Goal: Contribute content: Add original content to the website for others to see

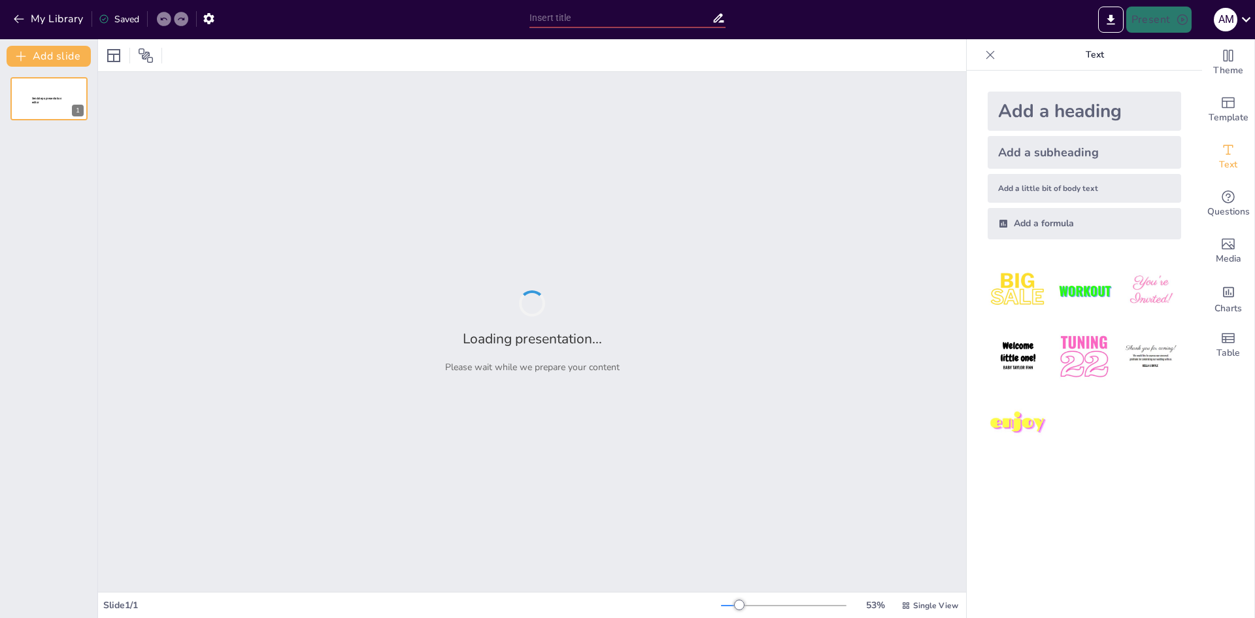
type input "Dynamic UI Architecture: Building Contextual Card Feeds with Flutter"
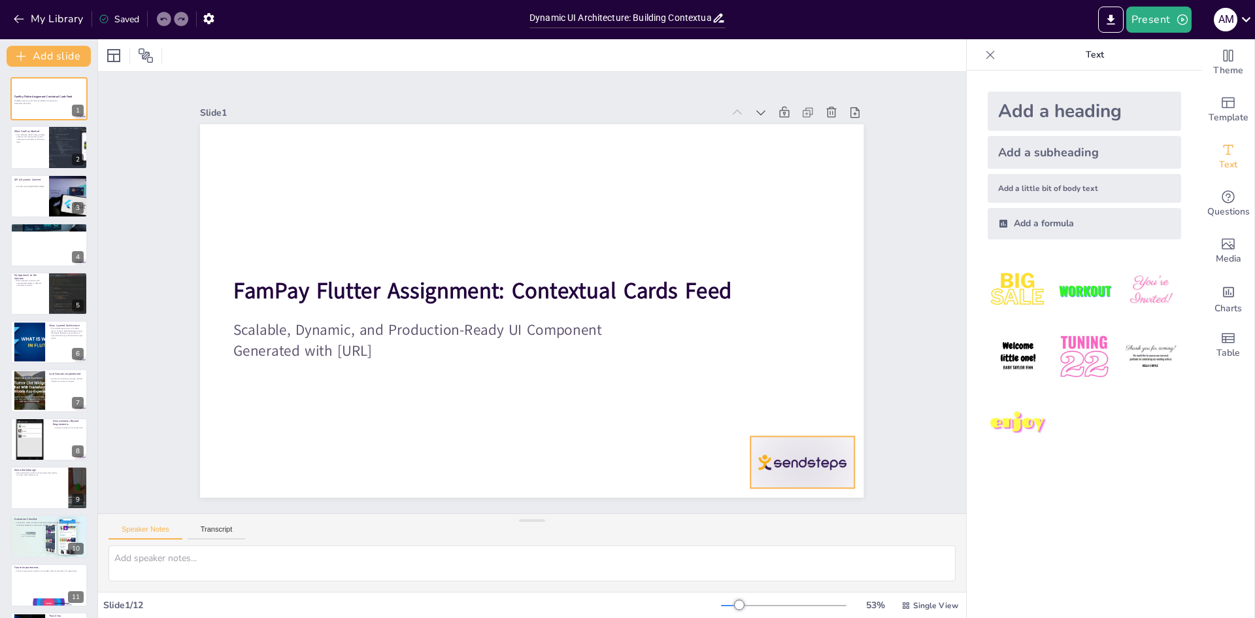
click at [279, 436] on div at bounding box center [225, 380] width 108 height 112
click at [611, 580] on icon at bounding box center [602, 588] width 17 height 17
click at [50, 159] on div at bounding box center [68, 148] width 75 height 44
type textarea "The challenge presented by FamPay was to create a container that could easily i…"
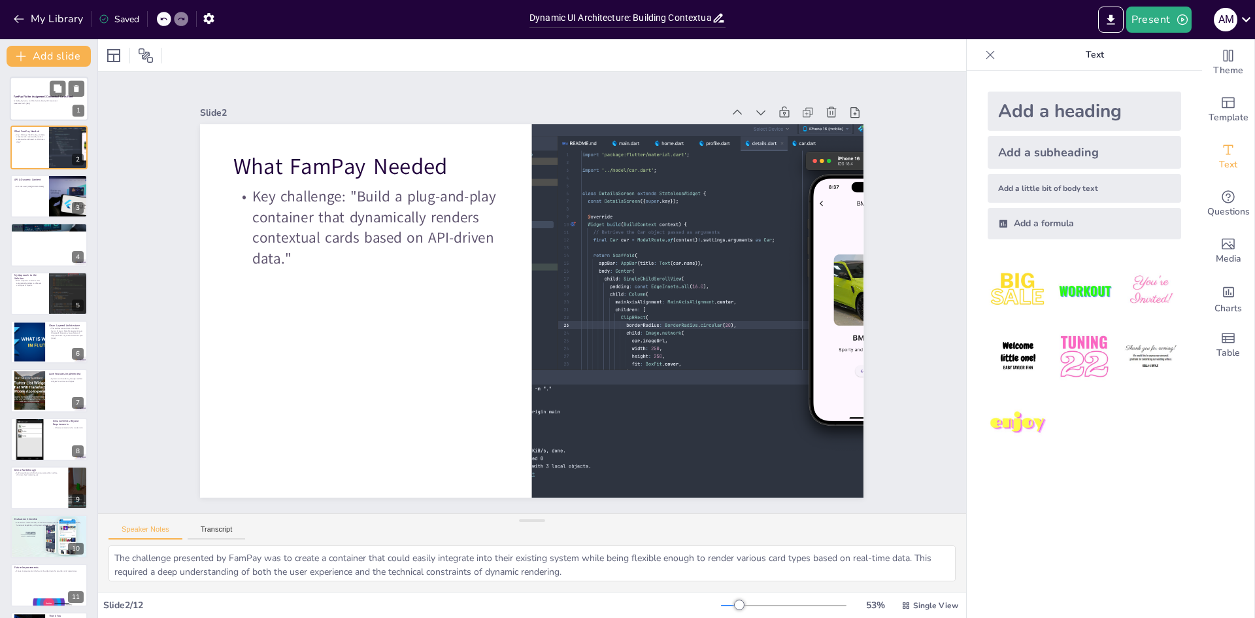
click at [36, 103] on p "Generated with [URL]" at bounding box center [49, 103] width 71 height 3
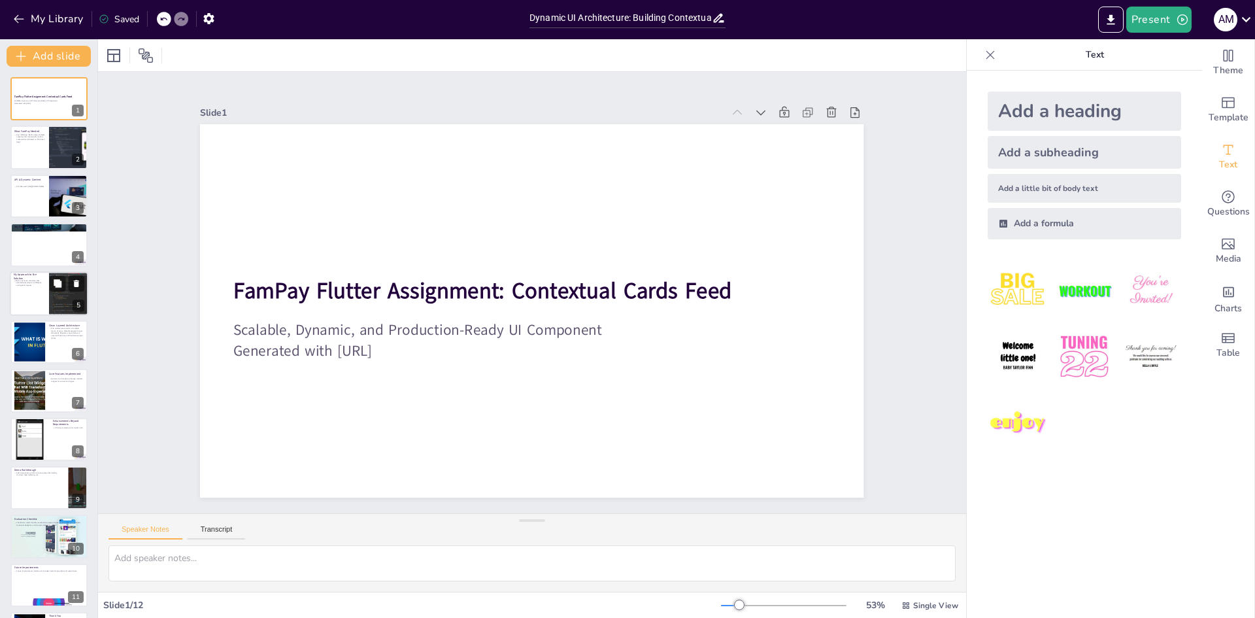
click at [34, 284] on p "Built a dynamic container that automatically adapts to different card types & l…" at bounding box center [29, 282] width 31 height 7
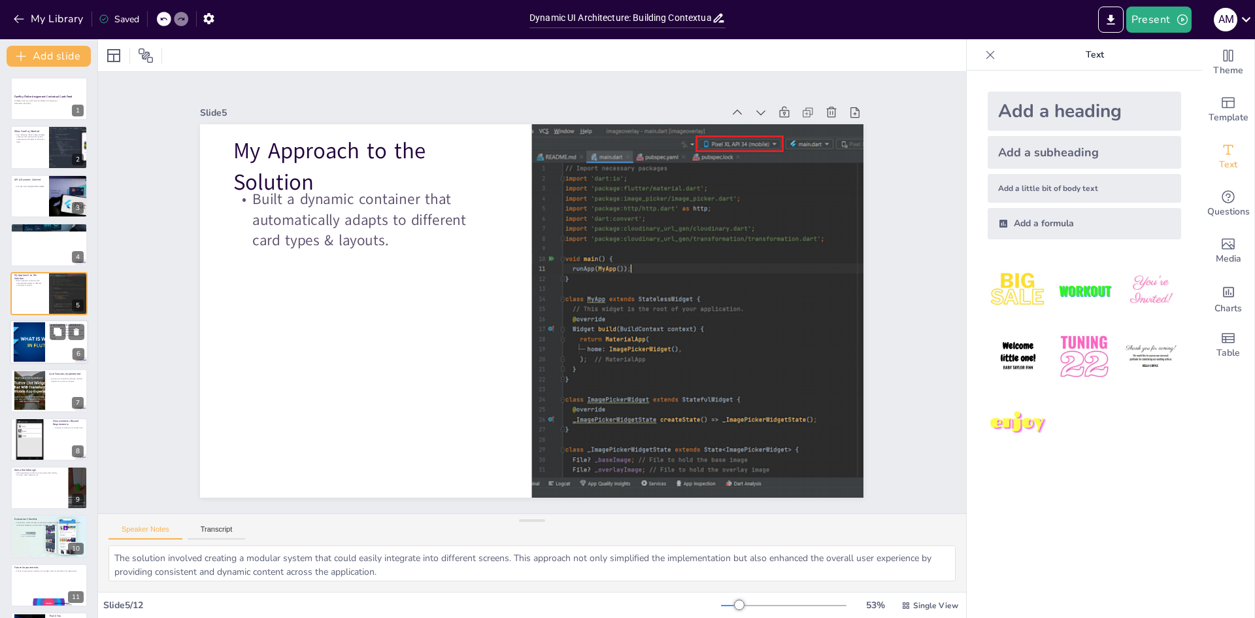
click at [31, 349] on div at bounding box center [29, 342] width 71 height 40
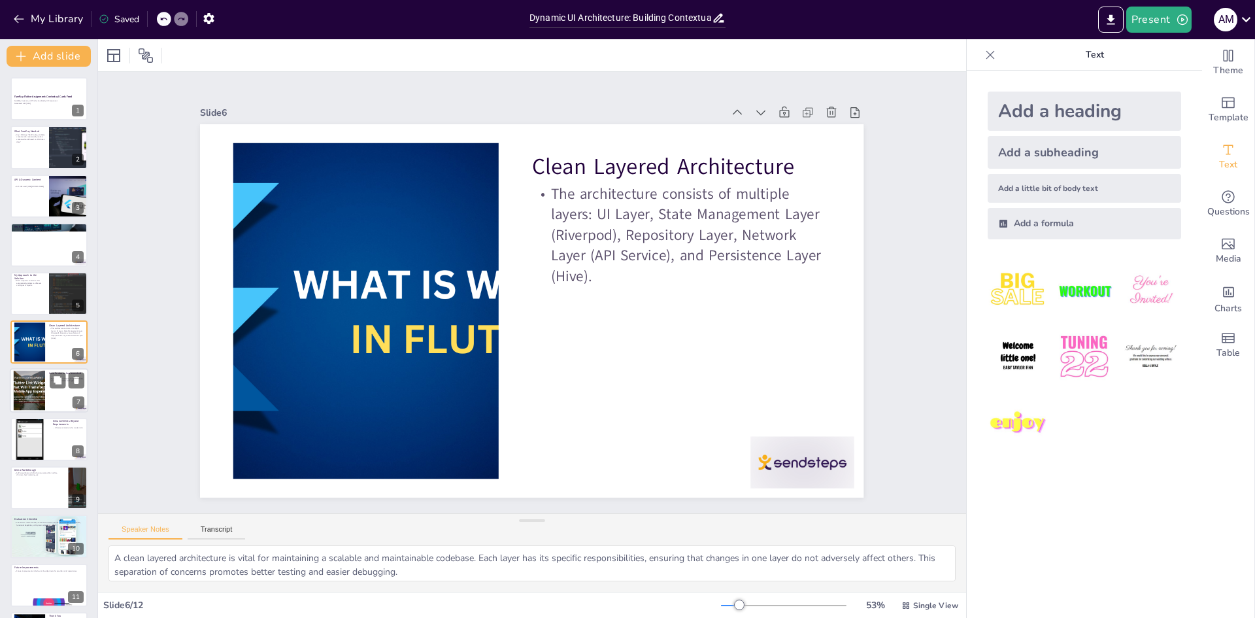
click at [31, 397] on div at bounding box center [28, 391] width 59 height 40
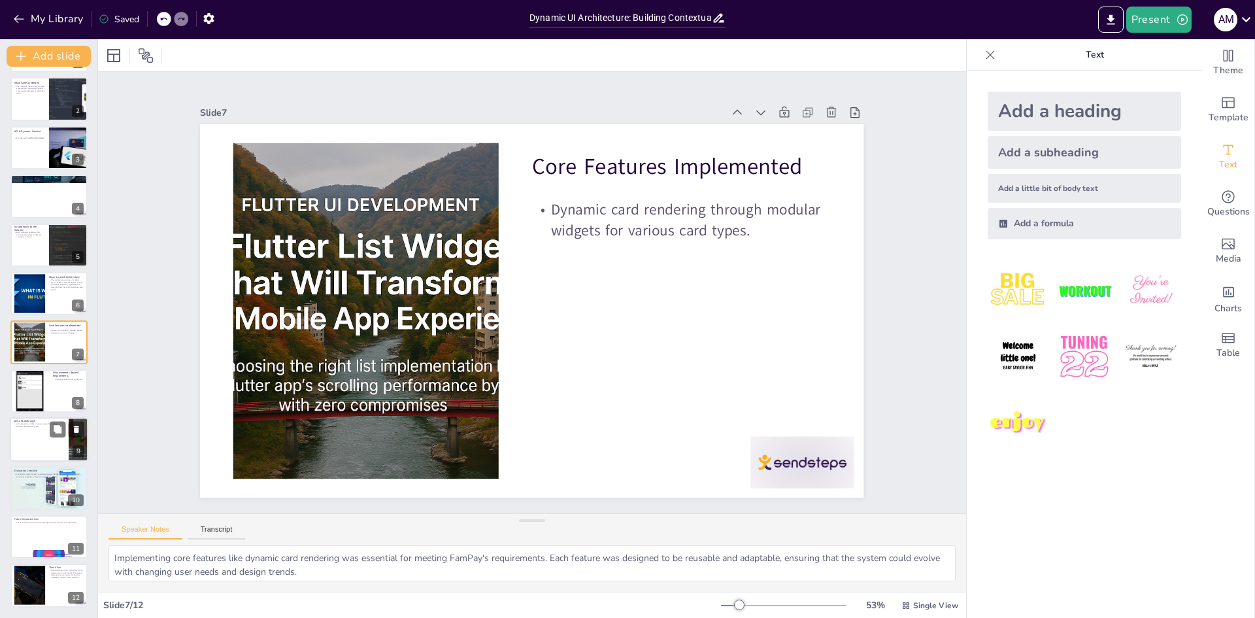
click at [36, 445] on div at bounding box center [49, 439] width 78 height 44
type textarea "A practical demonstration of the application showcases its functionality and us…"
